Goal: Transaction & Acquisition: Download file/media

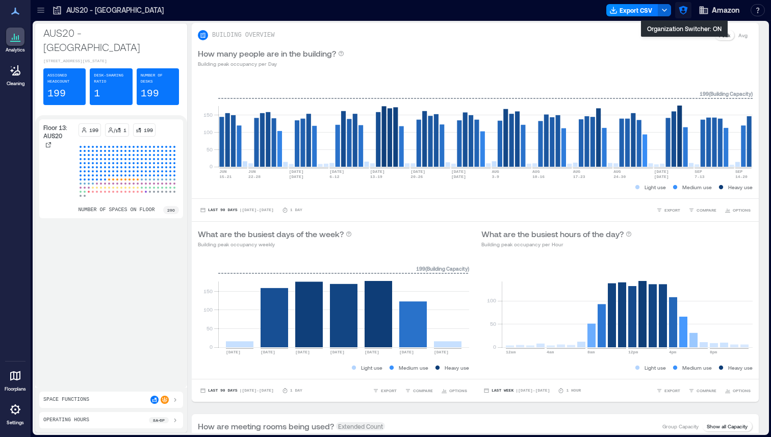
click at [683, 10] on icon "button" at bounding box center [682, 10] width 9 height 9
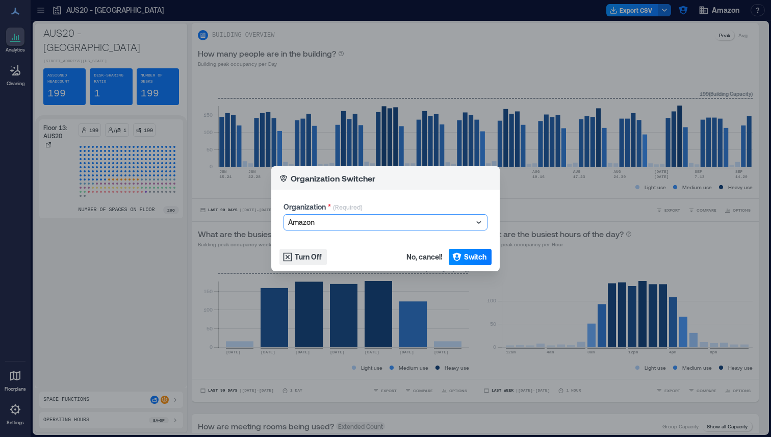
click at [403, 216] on div at bounding box center [380, 222] width 185 height 12
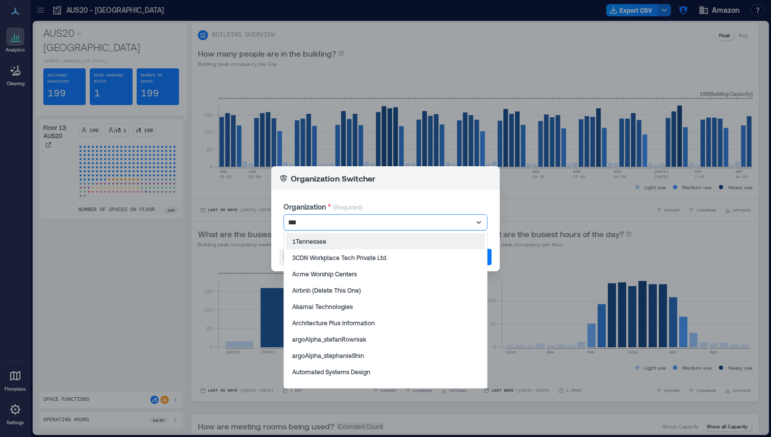
type input "****"
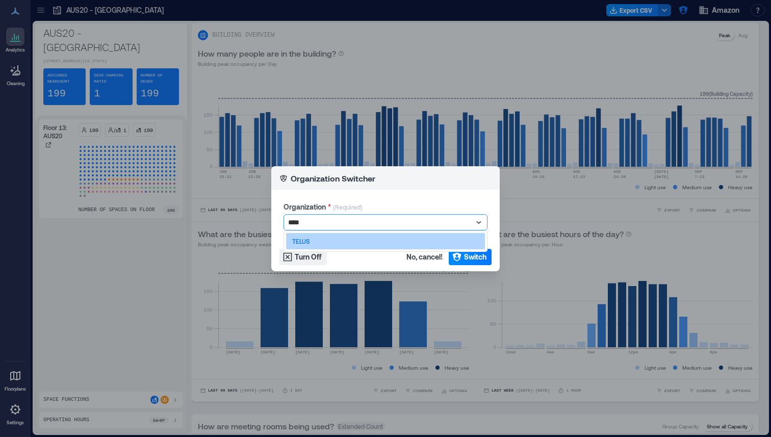
click at [373, 241] on div "TELUS" at bounding box center [385, 241] width 199 height 16
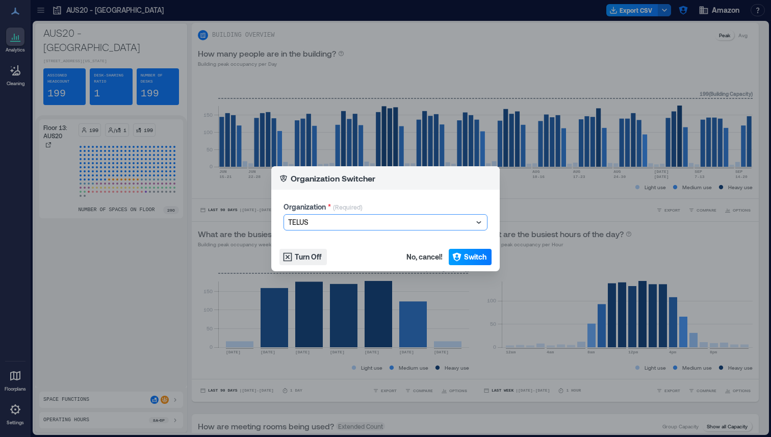
click at [466, 254] on span "Switch" at bounding box center [475, 257] width 22 height 10
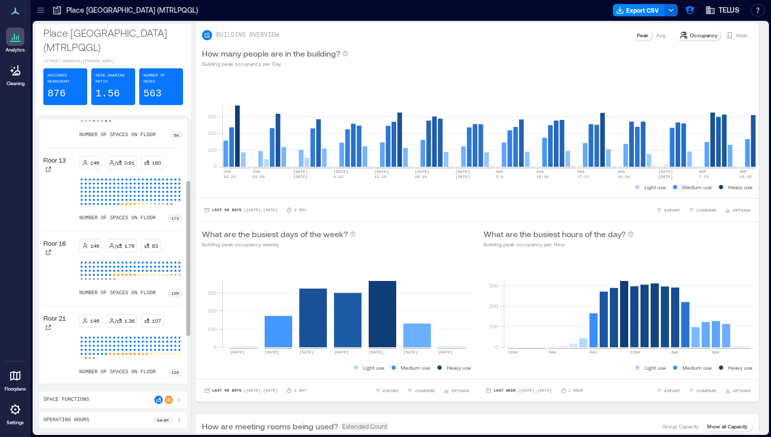
scroll to position [195, 0]
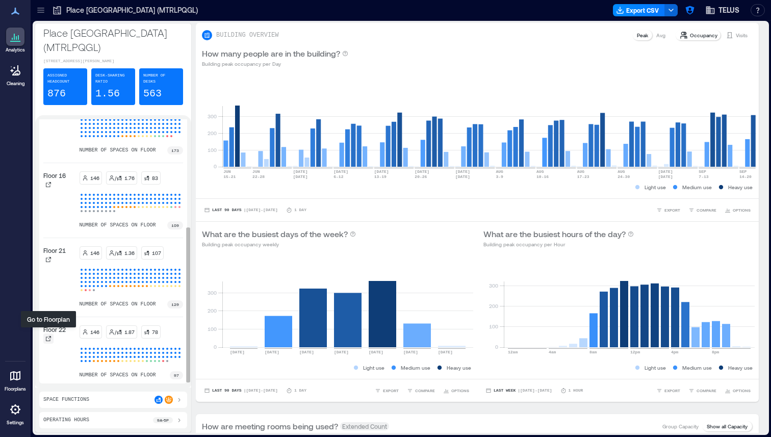
click at [47, 335] on icon at bounding box center [48, 338] width 6 height 6
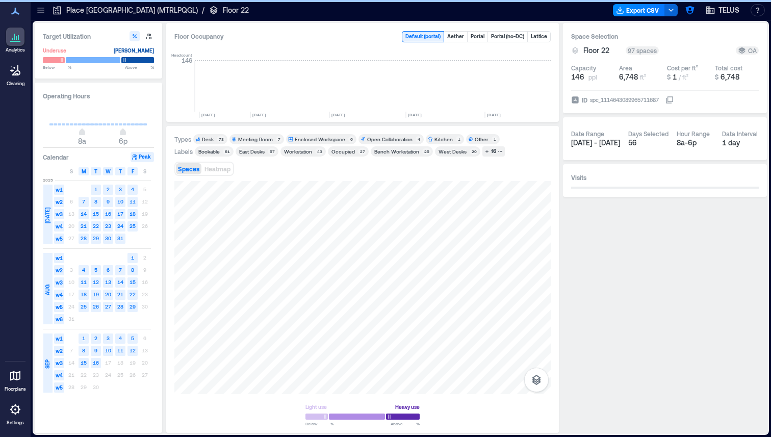
scroll to position [0, 1685]
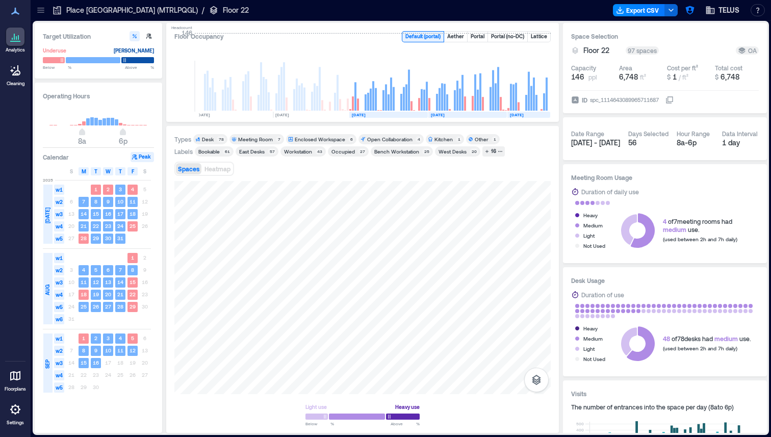
click at [44, 10] on icon at bounding box center [41, 10] width 10 height 10
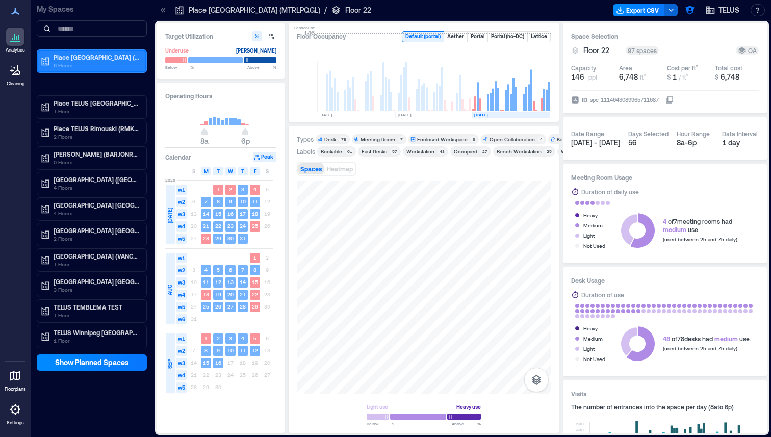
click at [99, 61] on p "Place [GEOGRAPHIC_DATA] (MTRLPQGL)" at bounding box center [97, 57] width 86 height 8
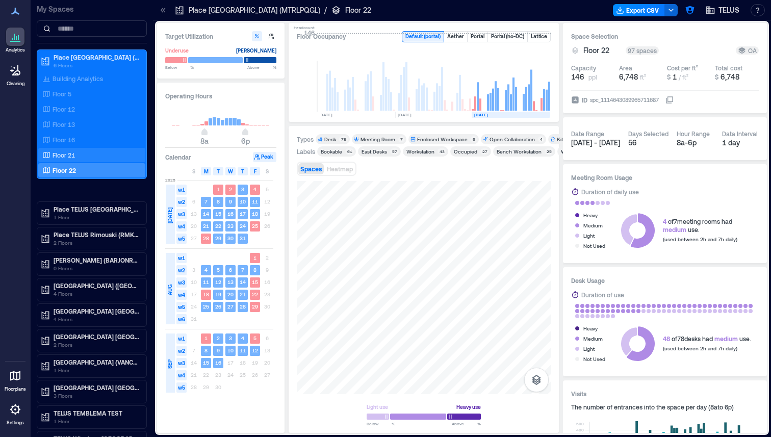
click at [69, 152] on p "Floor 21" at bounding box center [64, 155] width 22 height 8
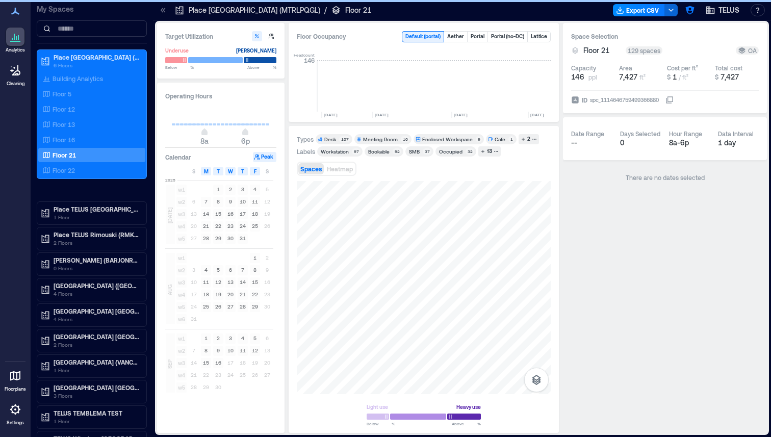
scroll to position [0, 1807]
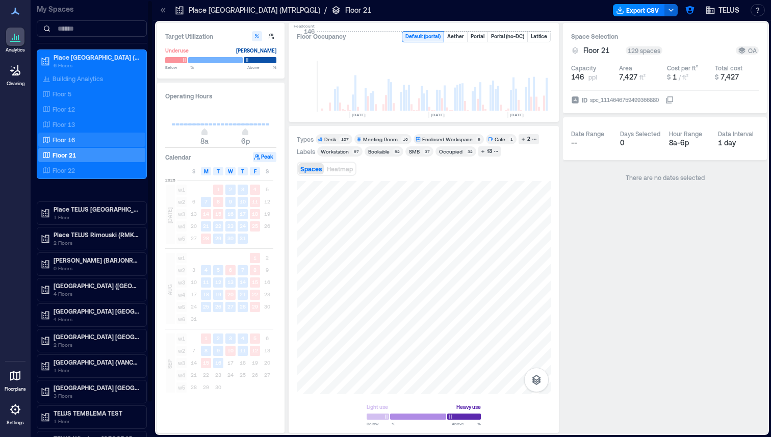
click at [91, 137] on div "Floor 16" at bounding box center [89, 140] width 99 height 10
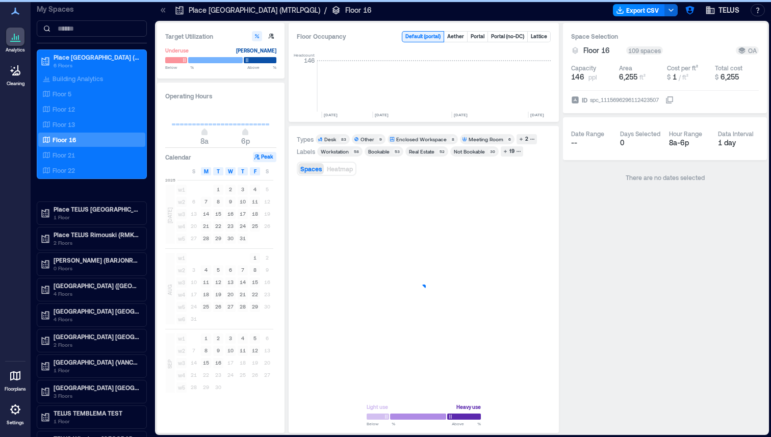
scroll to position [0, 1807]
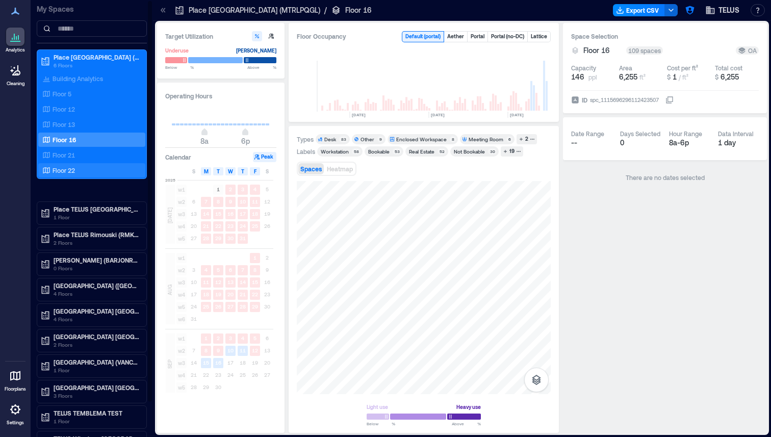
click at [93, 173] on div "Floor 22" at bounding box center [89, 170] width 99 height 10
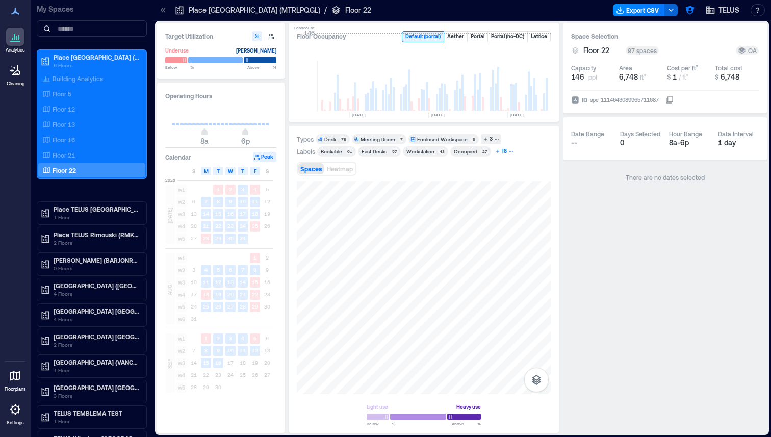
click at [509, 153] on icon "button" at bounding box center [510, 151] width 5 height 5
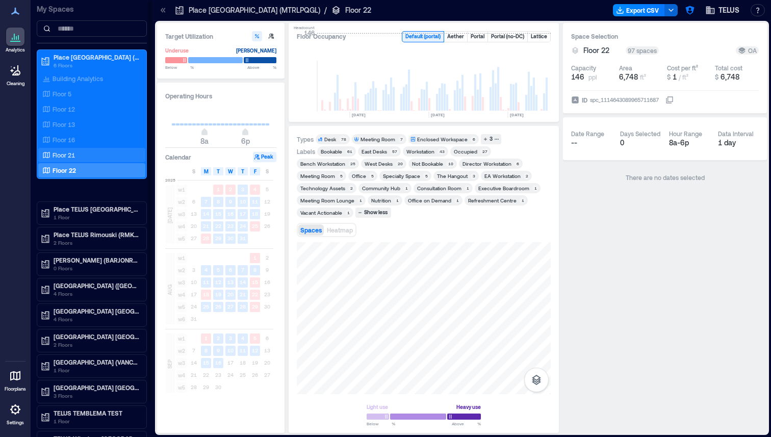
click at [71, 151] on p "Floor 21" at bounding box center [64, 155] width 22 height 8
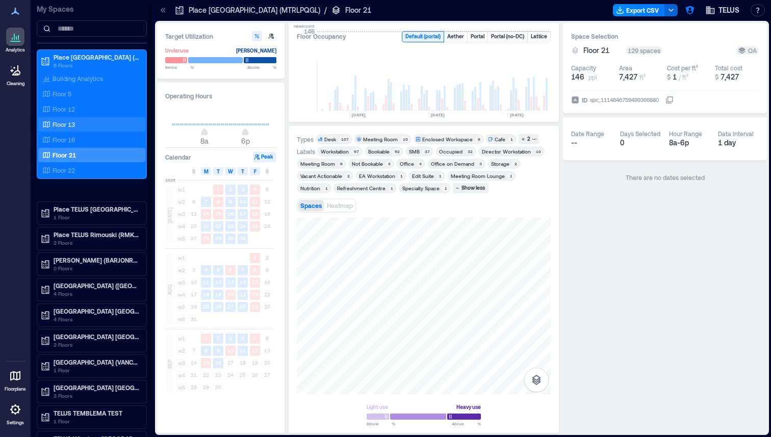
click at [62, 122] on p "Floor 13" at bounding box center [64, 124] width 22 height 8
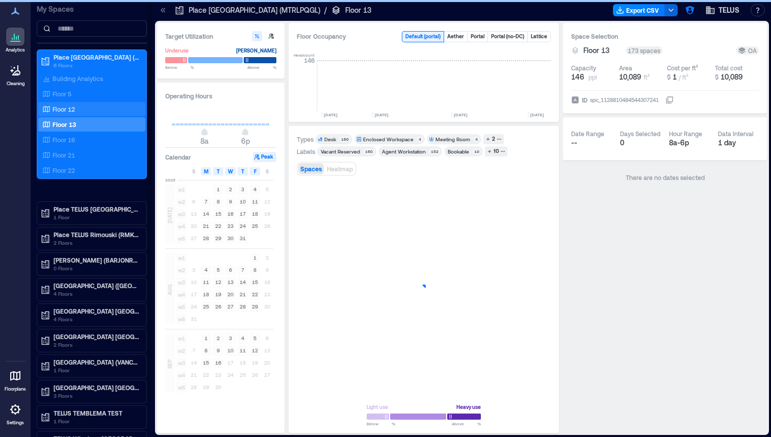
scroll to position [0, 1807]
click at [69, 110] on p "Floor 12" at bounding box center [64, 109] width 22 height 8
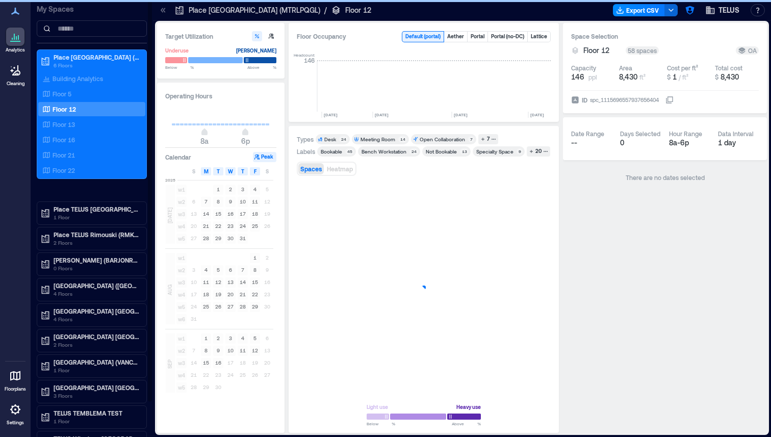
scroll to position [0, 1807]
click at [70, 97] on p "Floor 5" at bounding box center [62, 94] width 19 height 8
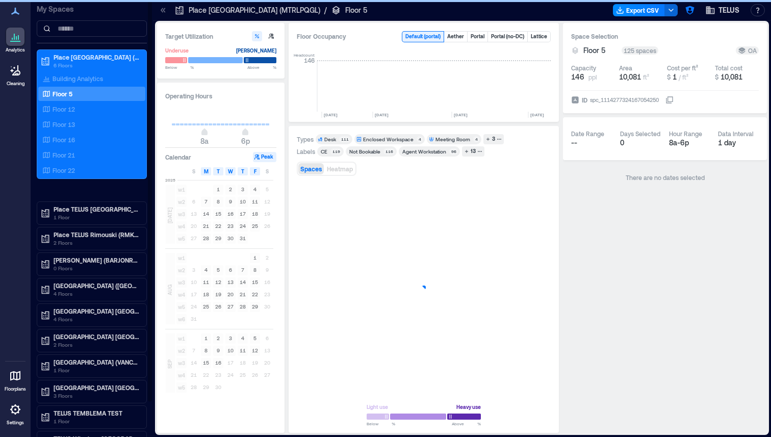
scroll to position [0, 1807]
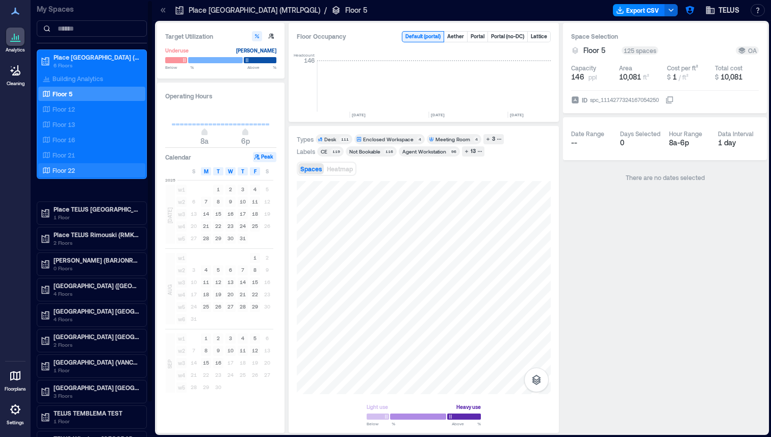
click at [75, 170] on p "Floor 22" at bounding box center [64, 170] width 22 height 8
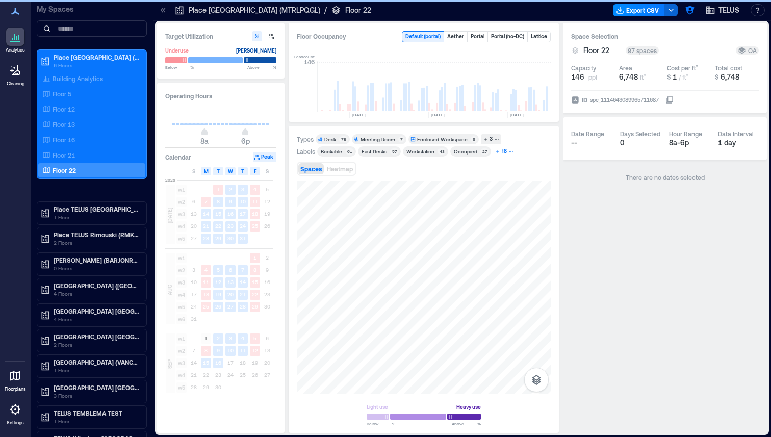
click at [508, 150] on icon "button" at bounding box center [510, 151] width 5 height 5
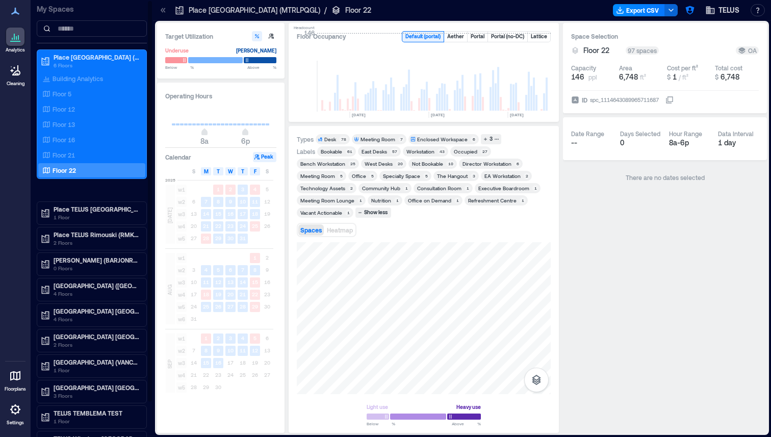
click at [68, 162] on div "Building Analytics Floor 5 Floor 12 Floor 13 Floor 16 Floor 21 Floor 22" at bounding box center [91, 124] width 107 height 106
click at [71, 156] on p "Floor 21" at bounding box center [64, 155] width 22 height 8
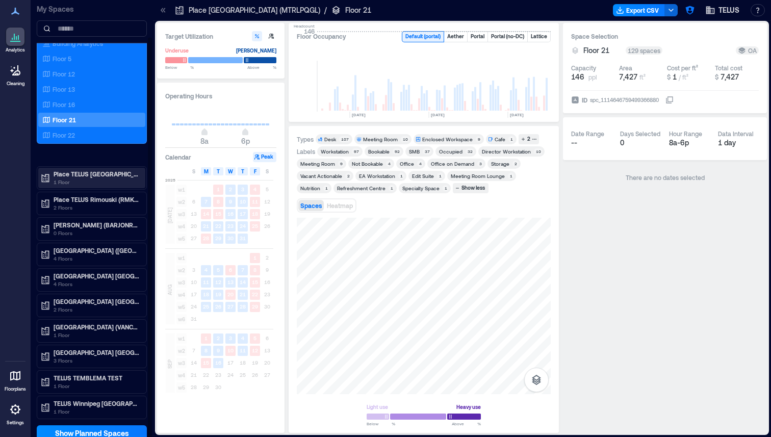
scroll to position [40, 0]
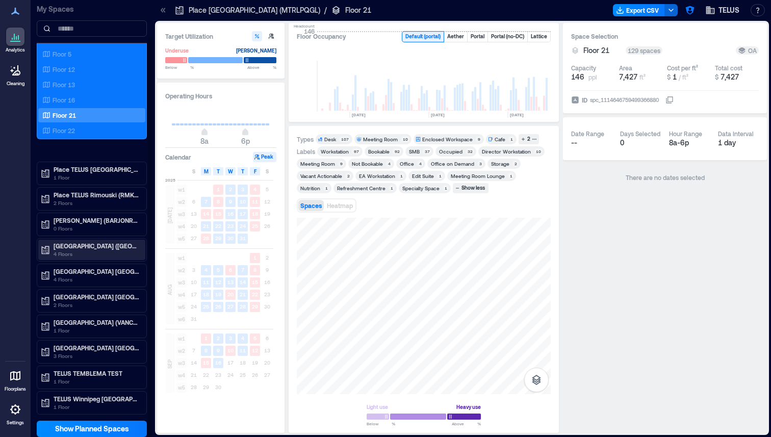
click at [100, 247] on p "[GEOGRAPHIC_DATA] ([GEOGRAPHIC_DATA])" at bounding box center [97, 246] width 86 height 8
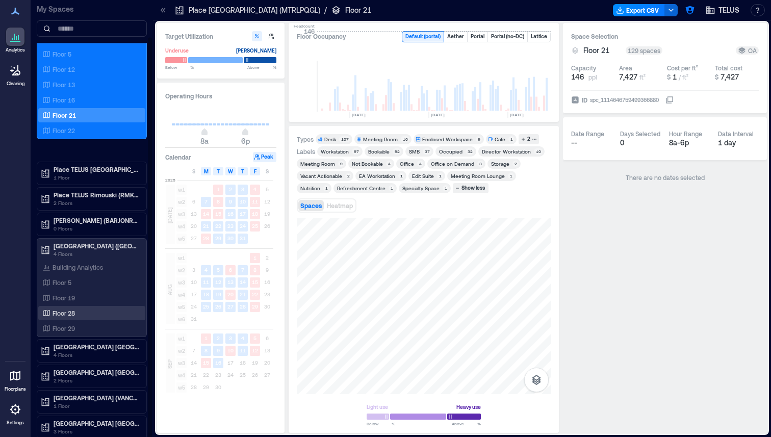
click at [73, 312] on p "Floor 28" at bounding box center [64, 313] width 22 height 8
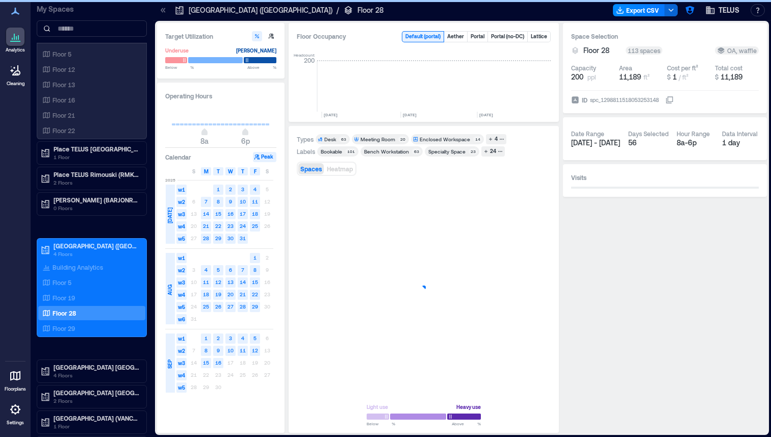
scroll to position [0, 1213]
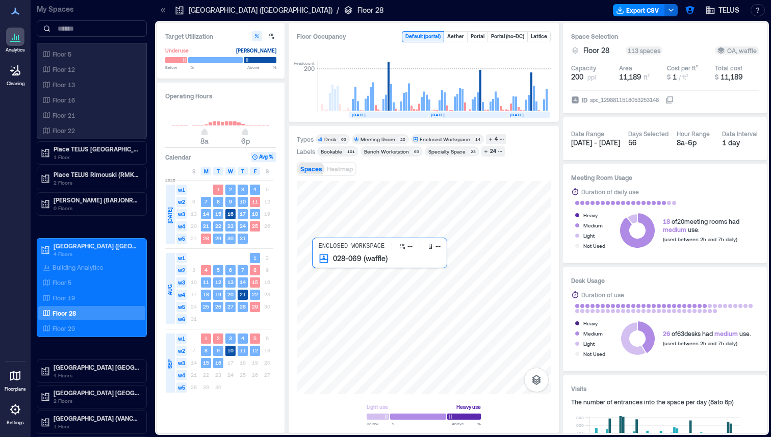
click at [319, 274] on div at bounding box center [424, 287] width 254 height 213
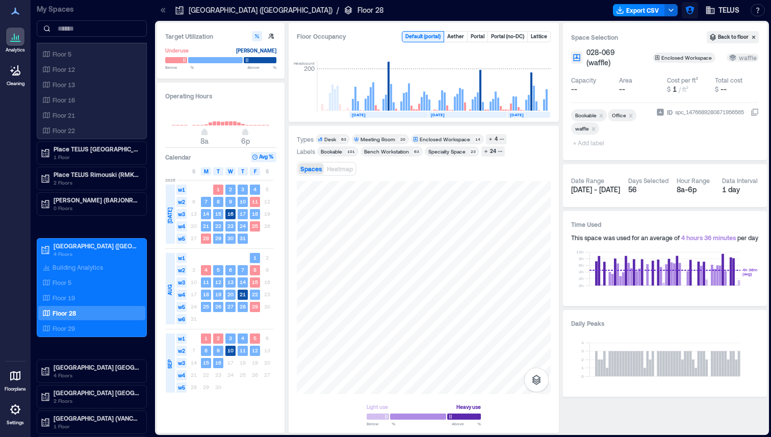
click at [694, 6] on icon "button" at bounding box center [690, 10] width 10 height 10
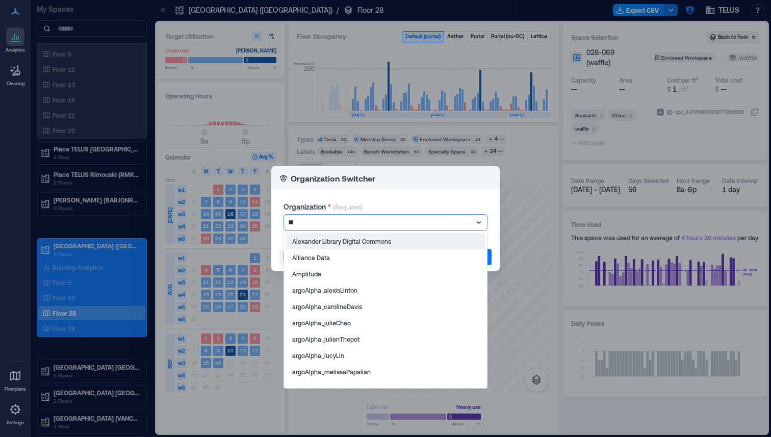
type input "****"
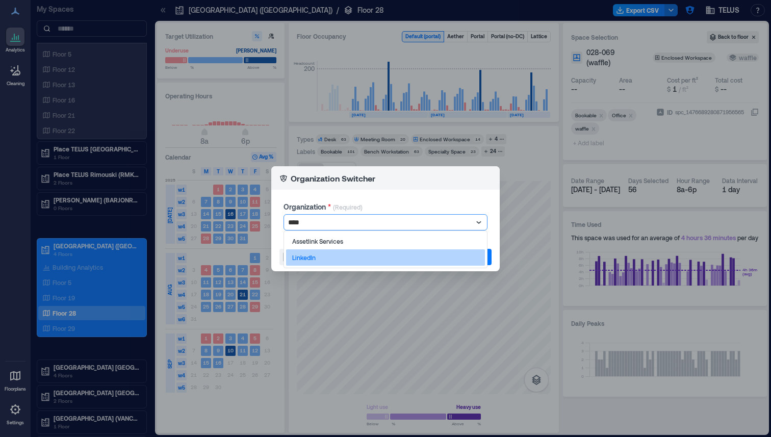
click at [330, 258] on div "LinkedIn" at bounding box center [385, 257] width 199 height 16
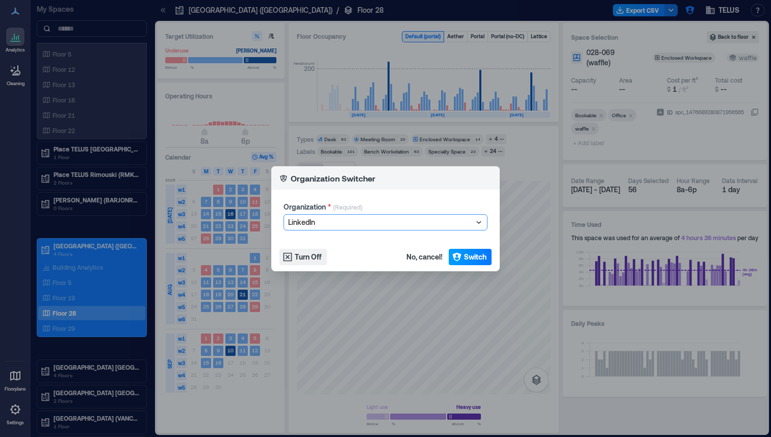
click at [458, 254] on icon "button" at bounding box center [456, 256] width 9 height 9
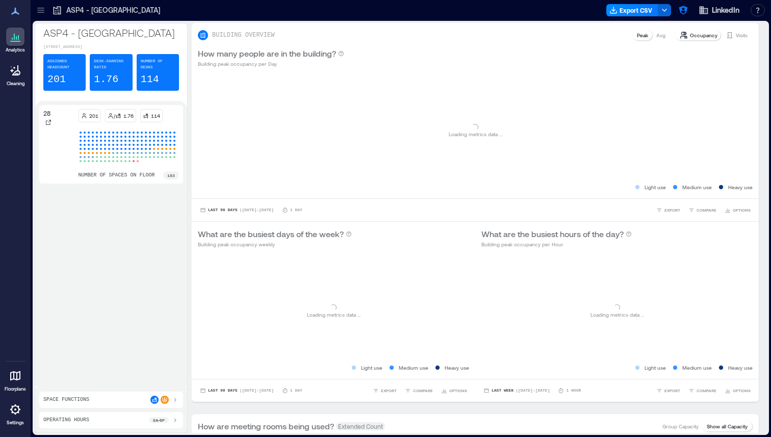
click at [42, 14] on icon at bounding box center [41, 10] width 10 height 10
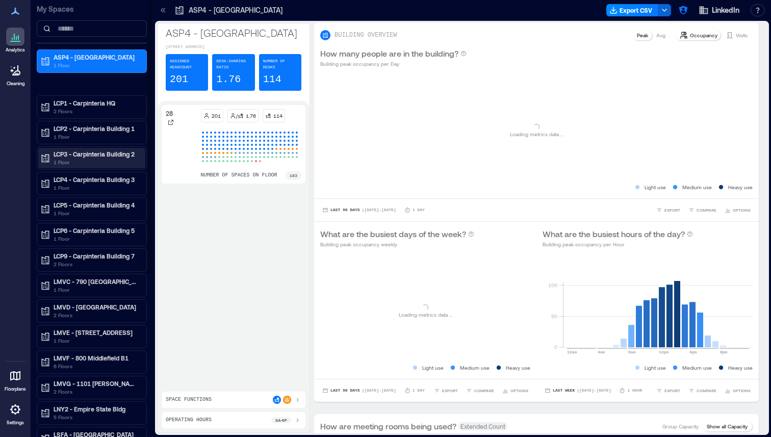
click at [78, 157] on p "LCP3 - Carpinteria Building 2" at bounding box center [97, 154] width 86 height 8
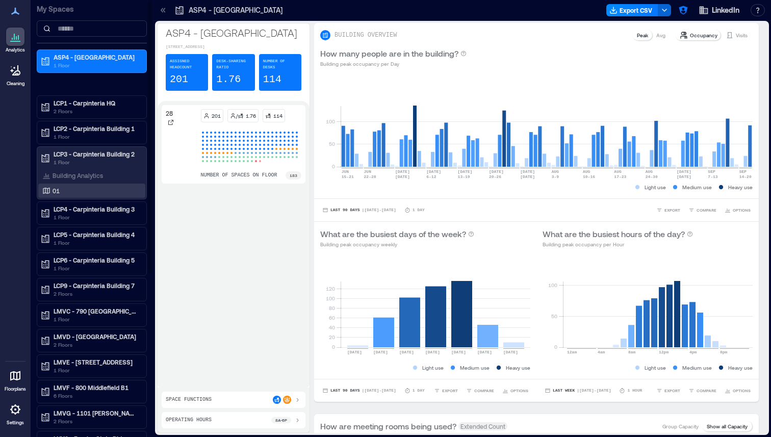
click at [72, 196] on div "01" at bounding box center [91, 190] width 107 height 14
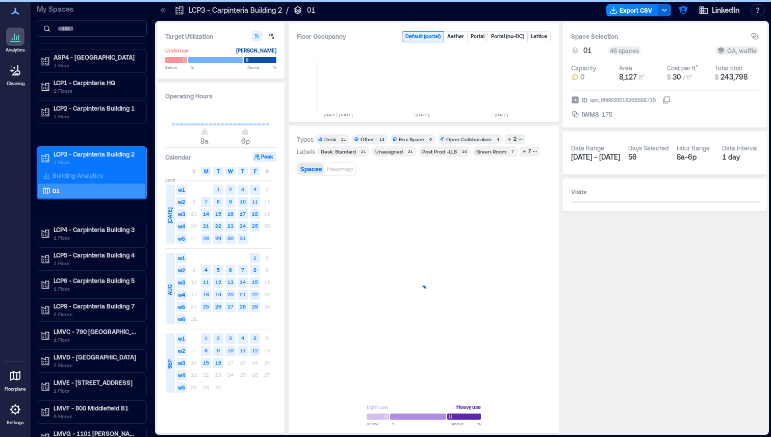
scroll to position [0, 2467]
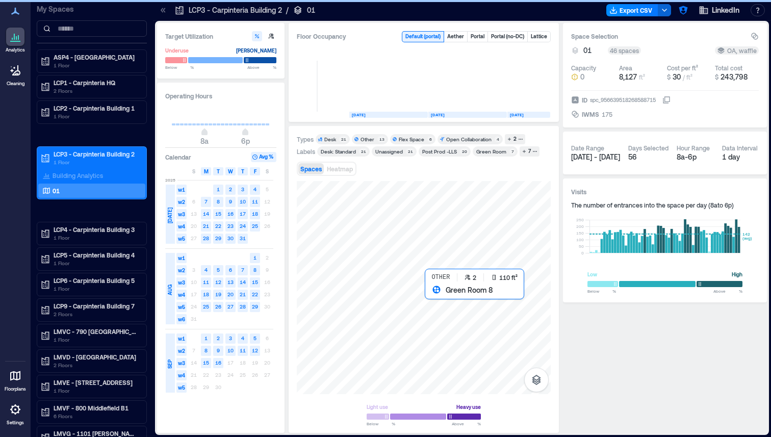
click at [431, 296] on div at bounding box center [424, 287] width 254 height 213
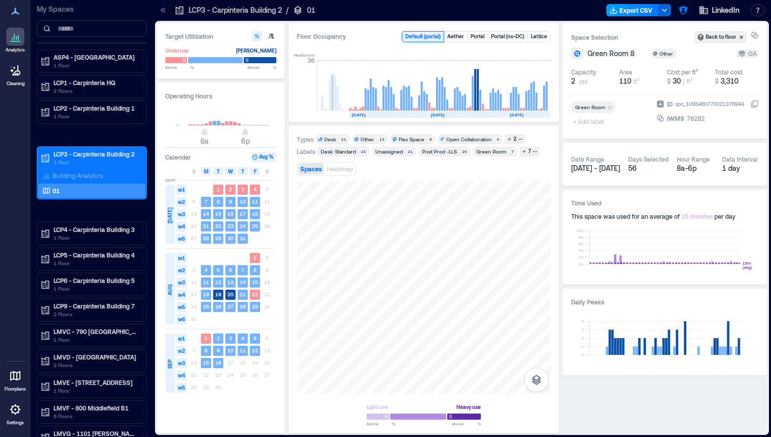
click at [638, 10] on button "Export CSV" at bounding box center [632, 10] width 52 height 12
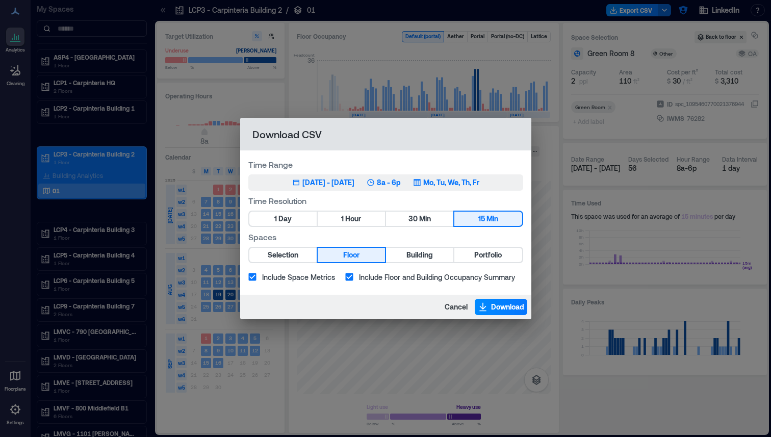
click at [319, 184] on div "Jul 1, 2025 - Sep 16, 2025" at bounding box center [328, 182] width 52 height 10
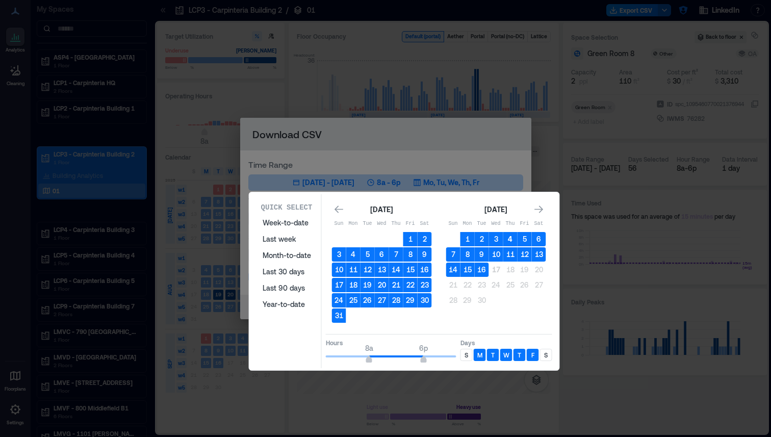
click at [511, 239] on button "4" at bounding box center [510, 239] width 14 height 14
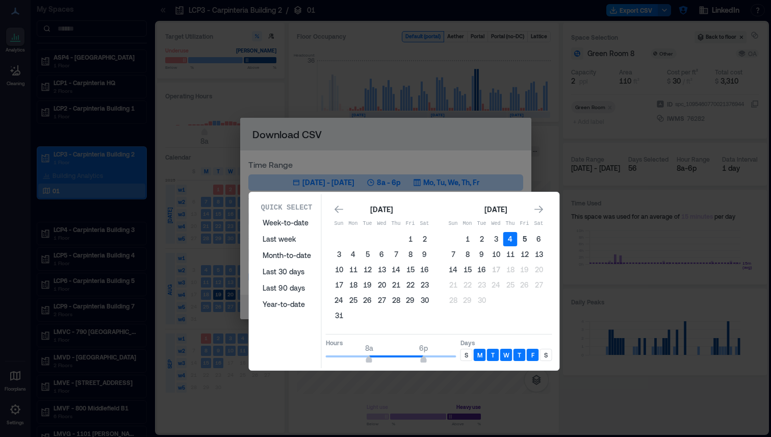
click at [528, 244] on button "5" at bounding box center [524, 239] width 14 height 14
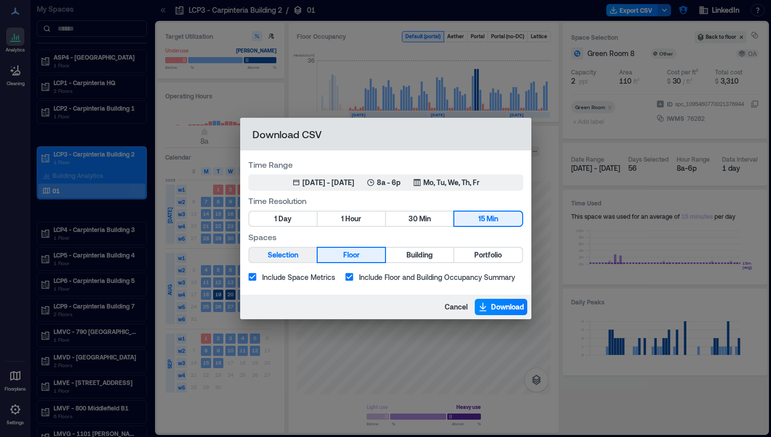
click at [288, 258] on span "Selection" at bounding box center [283, 255] width 31 height 13
click at [487, 302] on button "Download" at bounding box center [501, 307] width 53 height 16
